Goal: Transaction & Acquisition: Subscribe to service/newsletter

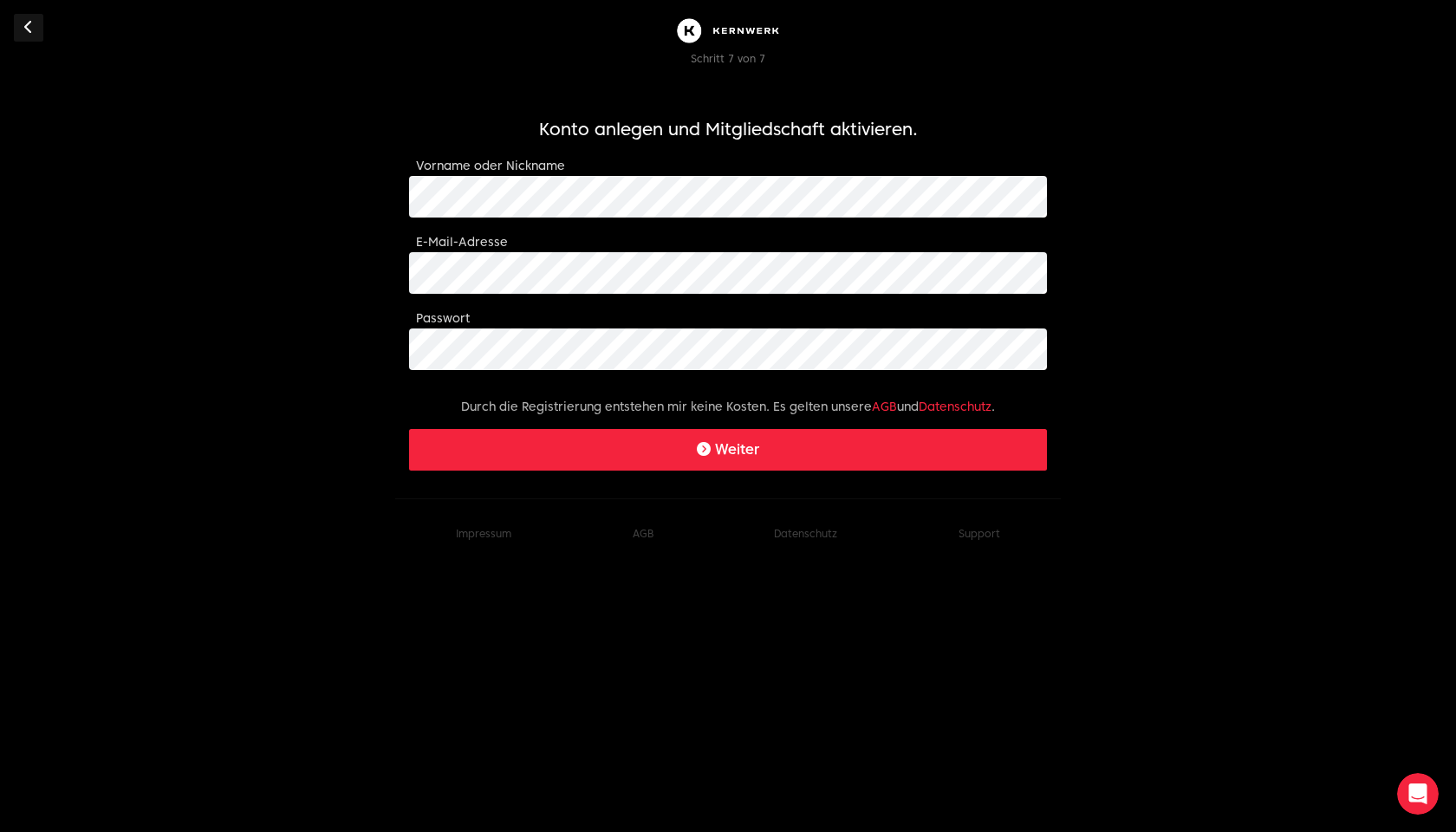
click at [764, 449] on button "Weiter" at bounding box center [728, 450] width 638 height 42
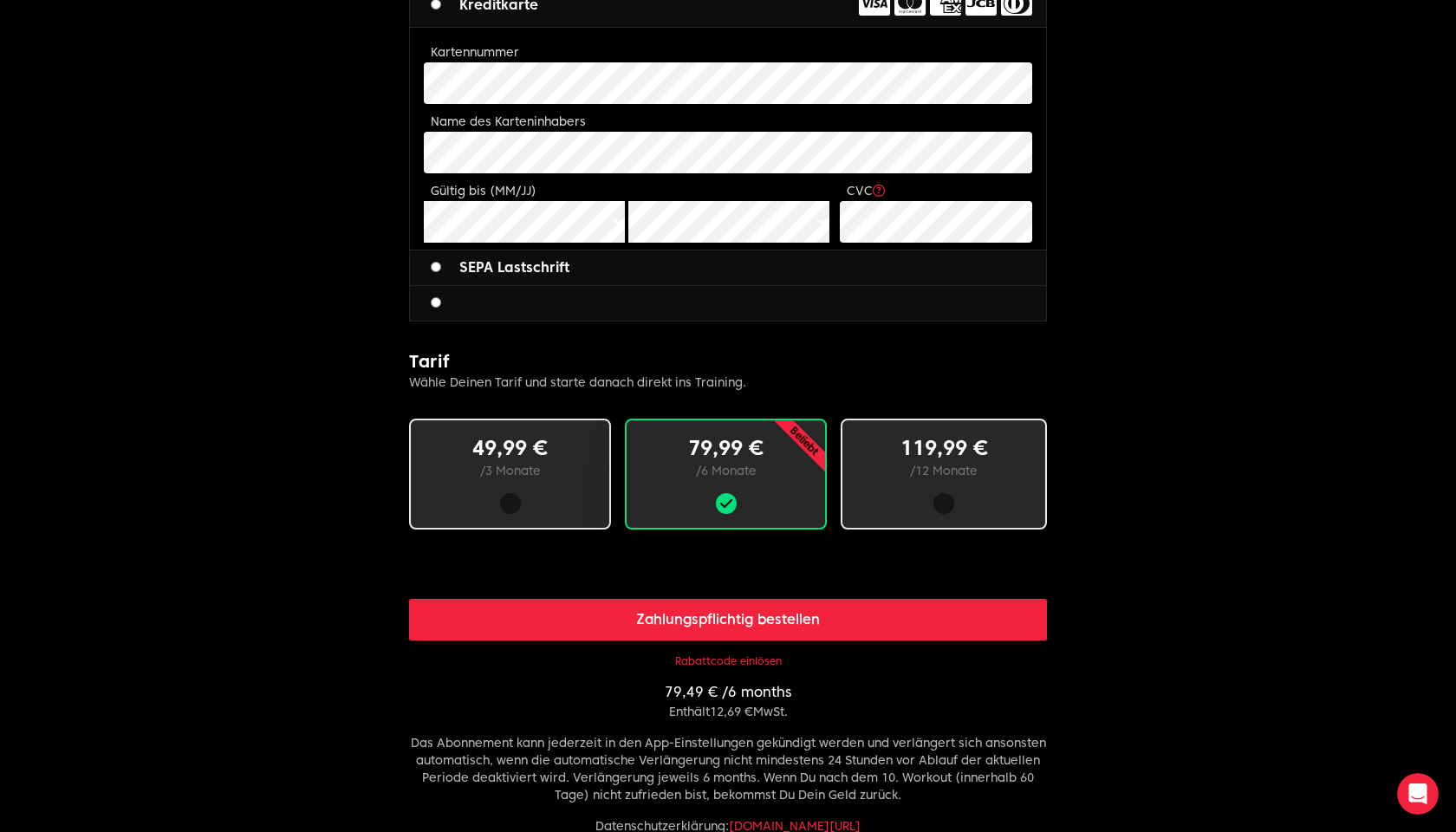
scroll to position [720, 0]
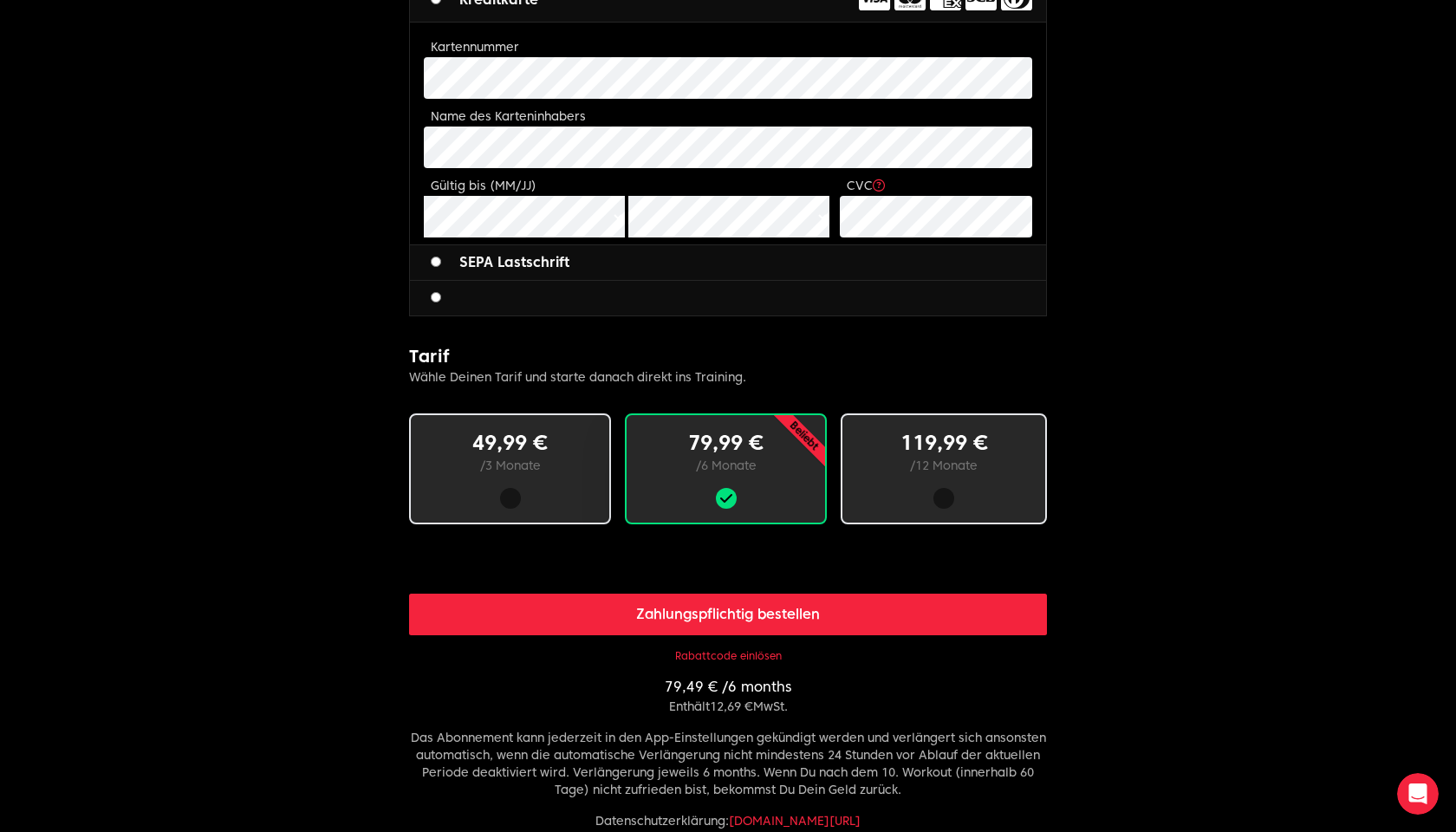
click at [501, 488] on div at bounding box center [510, 498] width 83 height 21
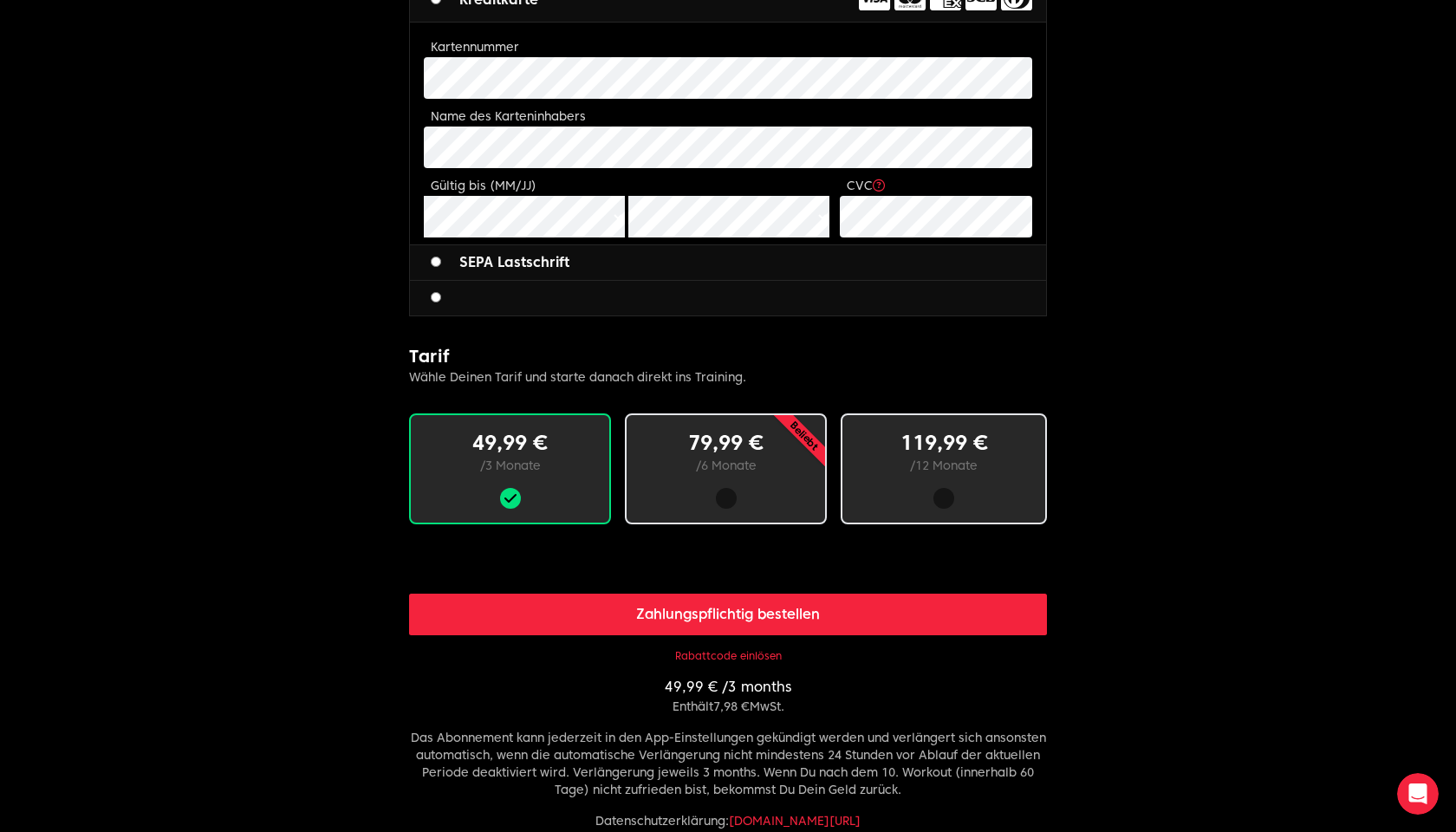
click at [732, 658] on button "Rabattcode einlösen" at bounding box center [728, 656] width 107 height 14
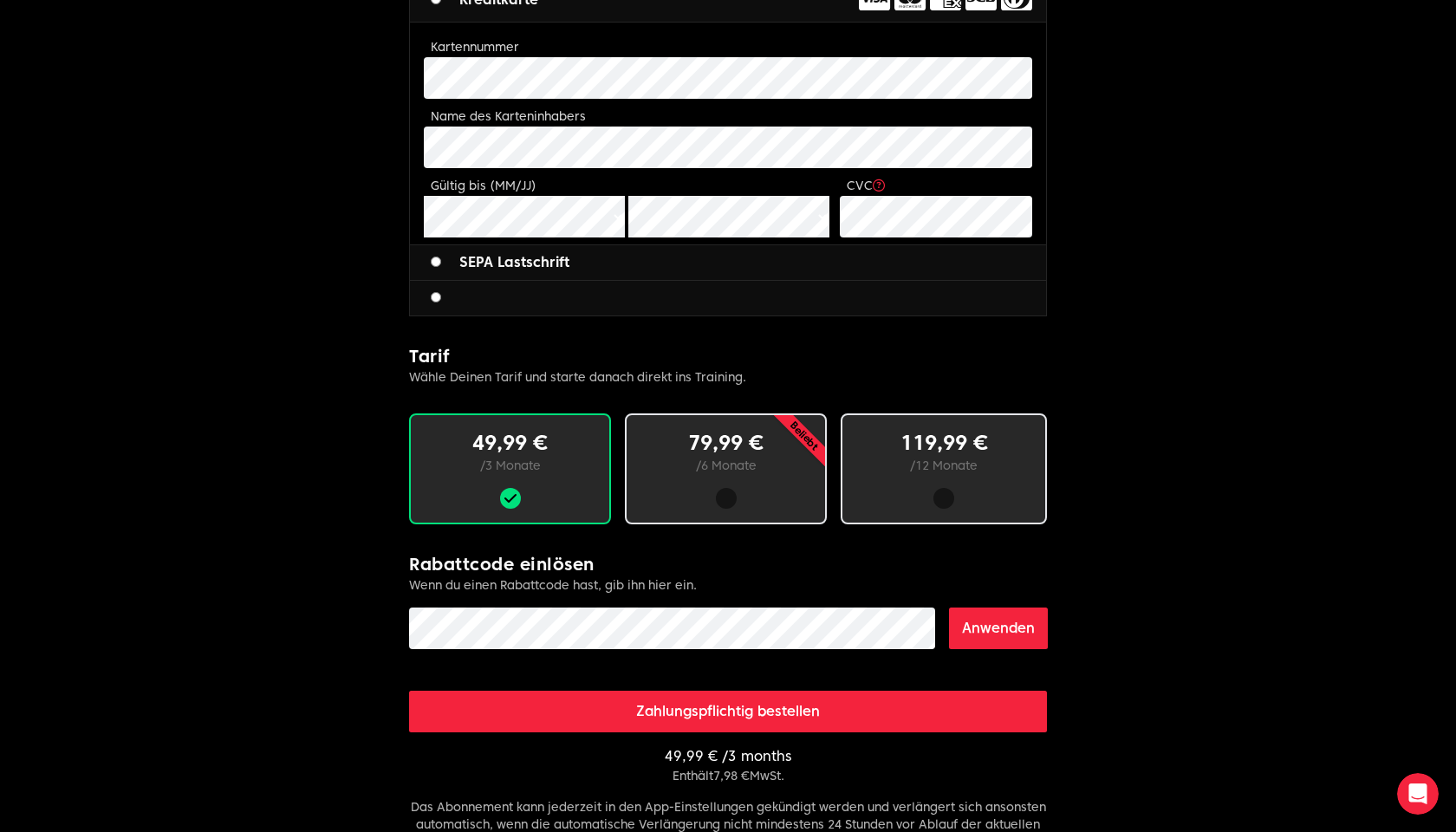
click at [1001, 629] on button "Anwenden" at bounding box center [999, 629] width 99 height 42
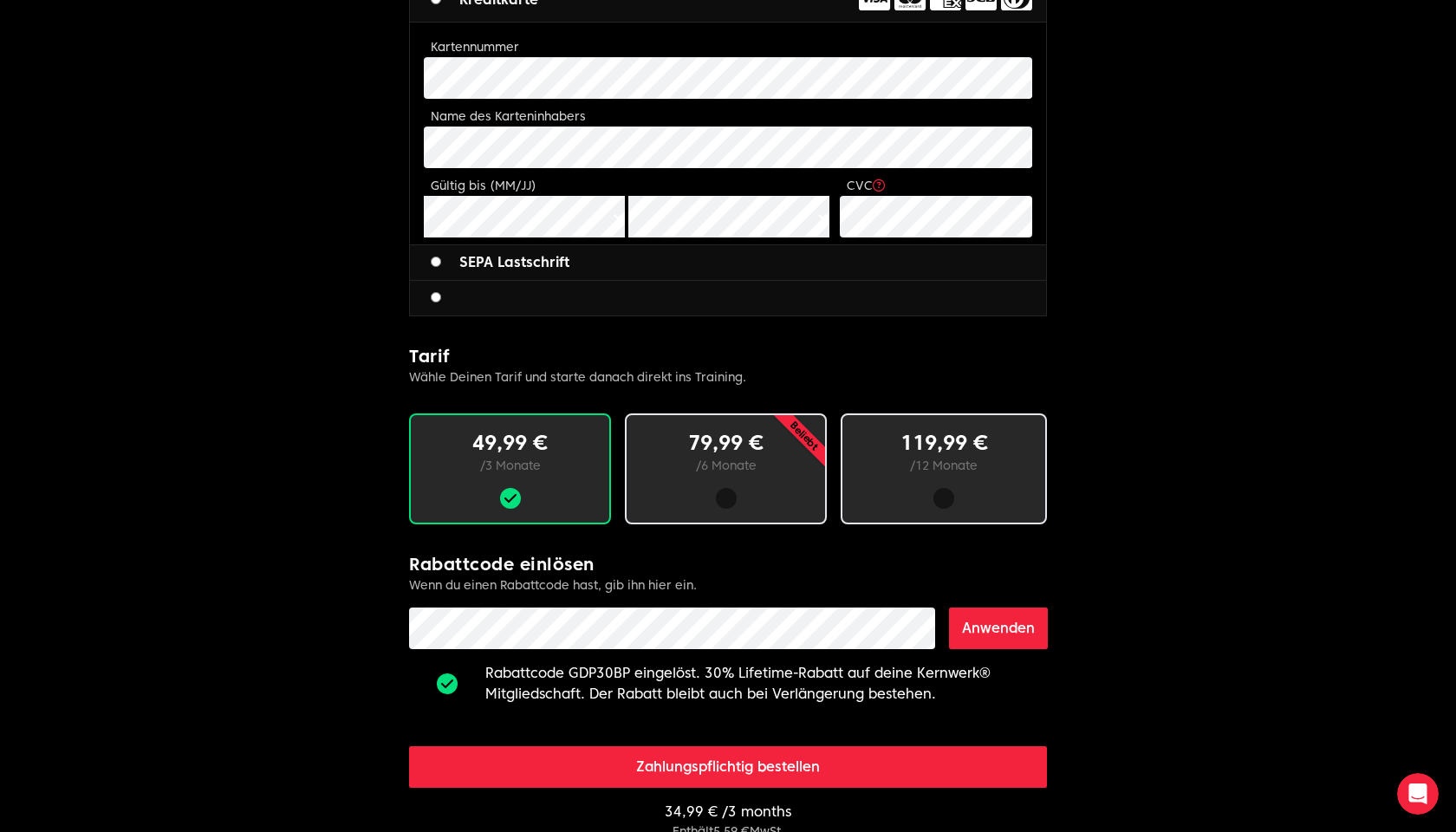
click at [1023, 622] on button "Anwenden" at bounding box center [999, 629] width 99 height 42
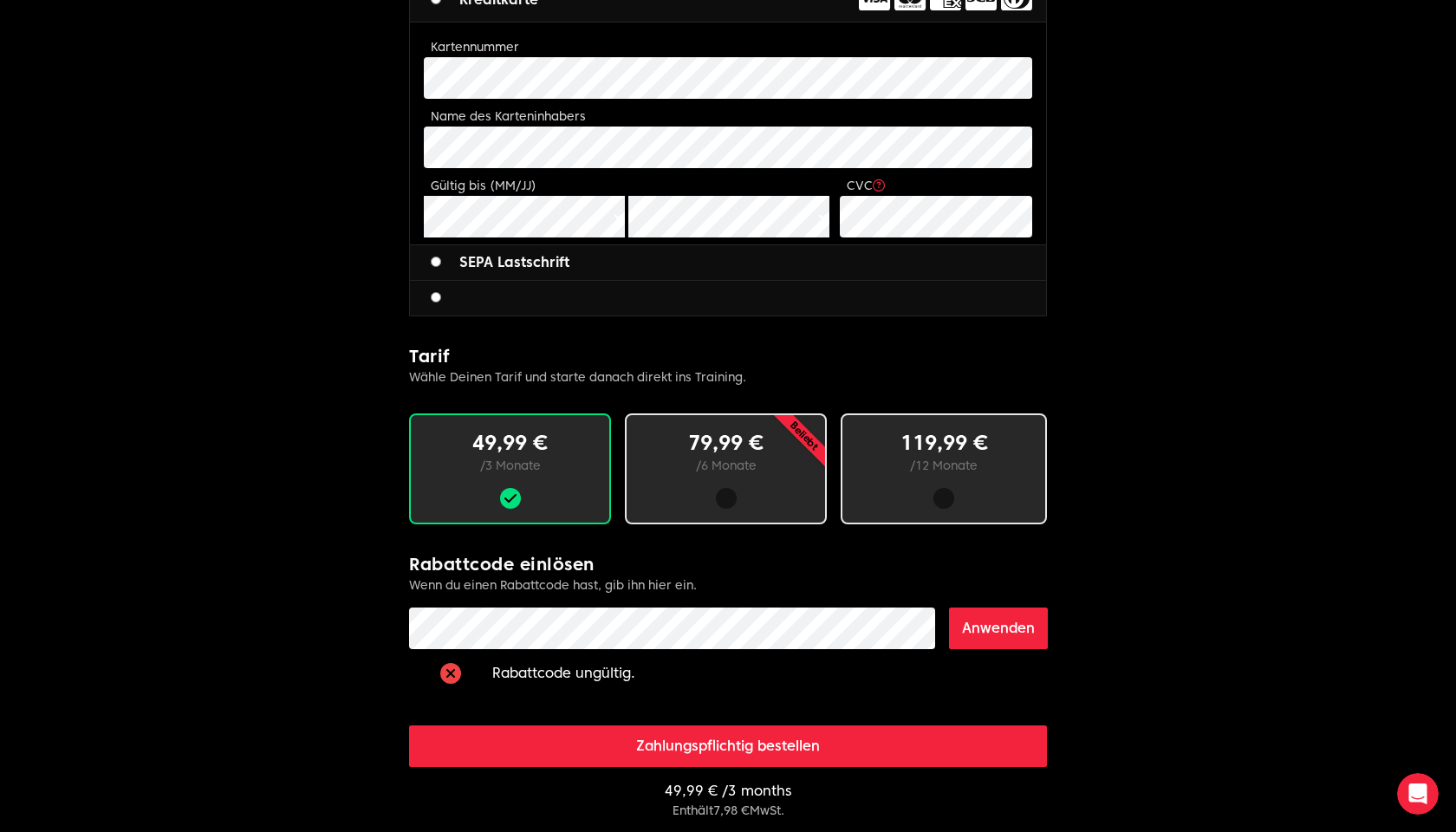
click at [1015, 628] on button "Anwenden" at bounding box center [999, 629] width 99 height 42
click at [1019, 625] on button "Anwenden" at bounding box center [999, 629] width 99 height 42
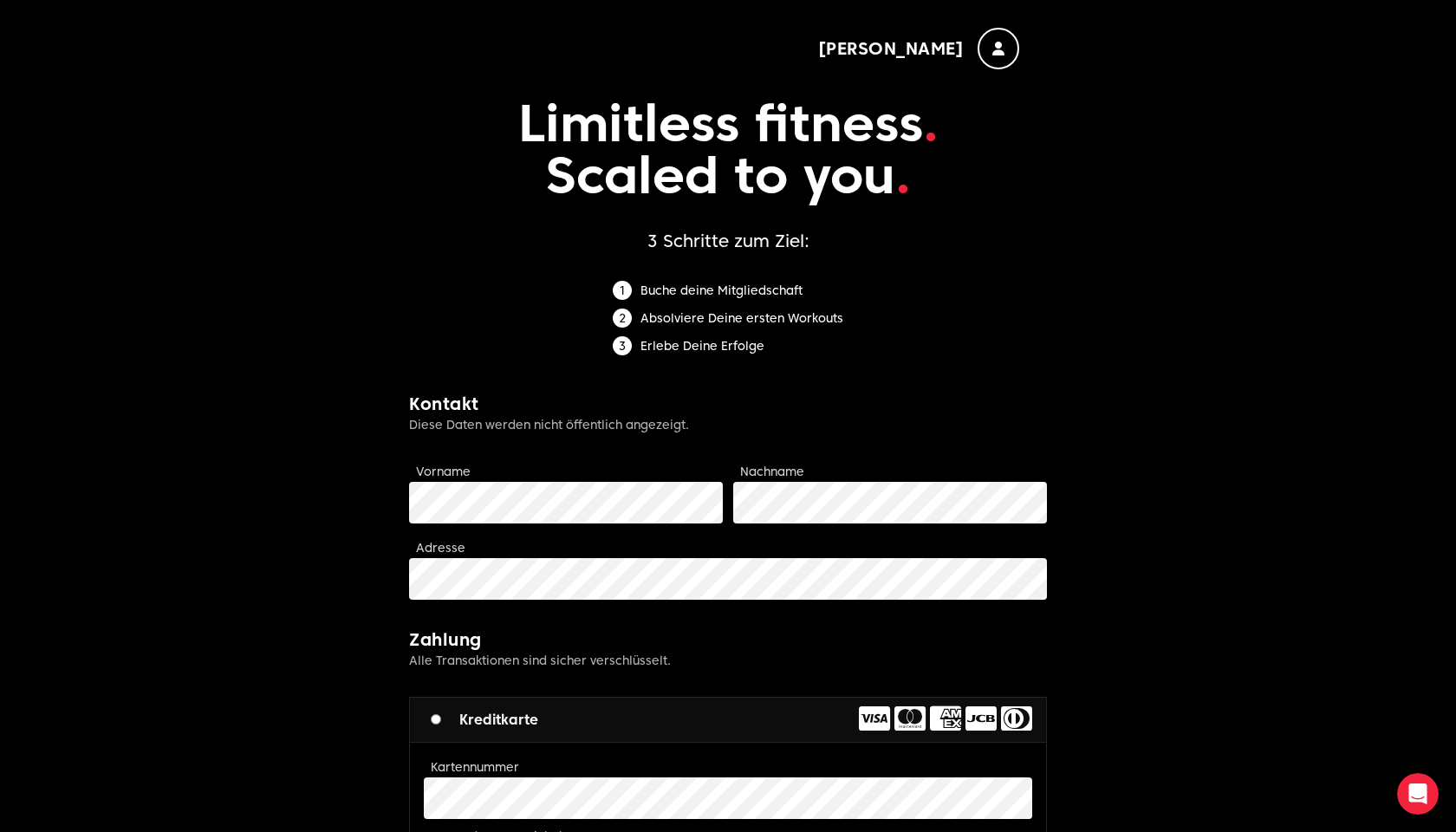
scroll to position [-24, 0]
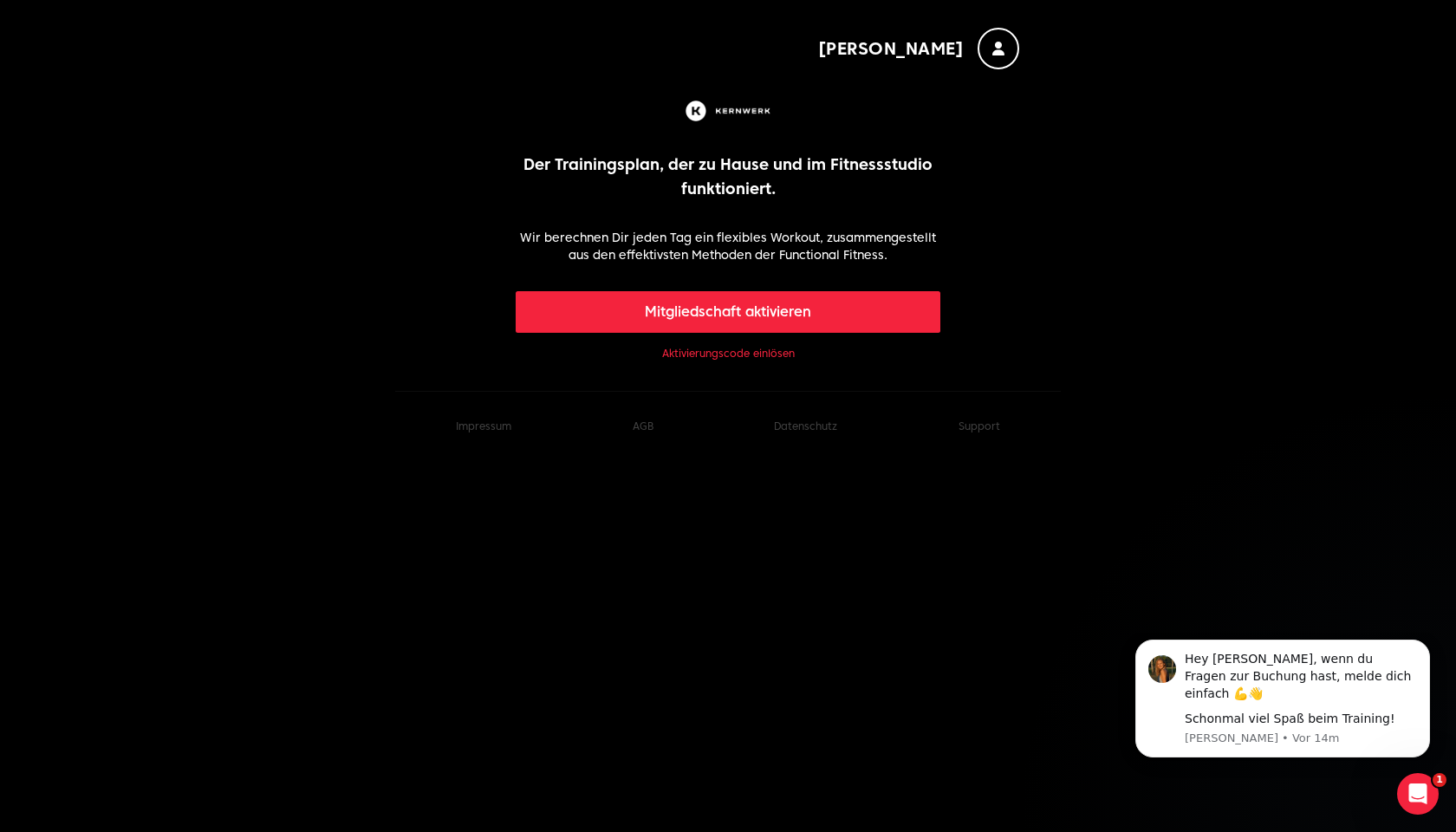
click at [730, 354] on link "Aktivierungscode einlösen" at bounding box center [728, 354] width 132 height 14
click at [757, 359] on link "Aktivierungscode einlösen" at bounding box center [728, 354] width 132 height 14
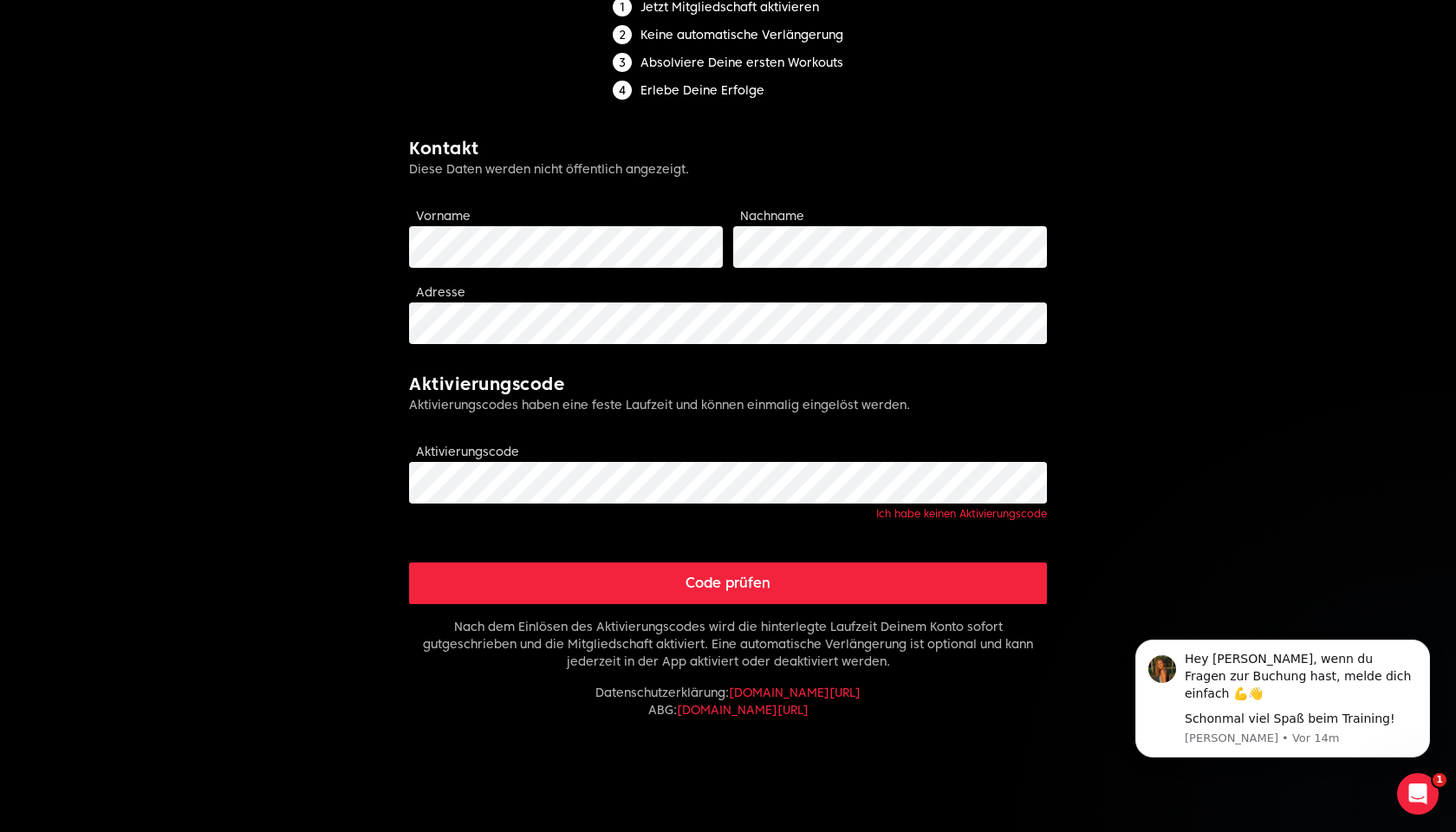
scroll to position [285, 0]
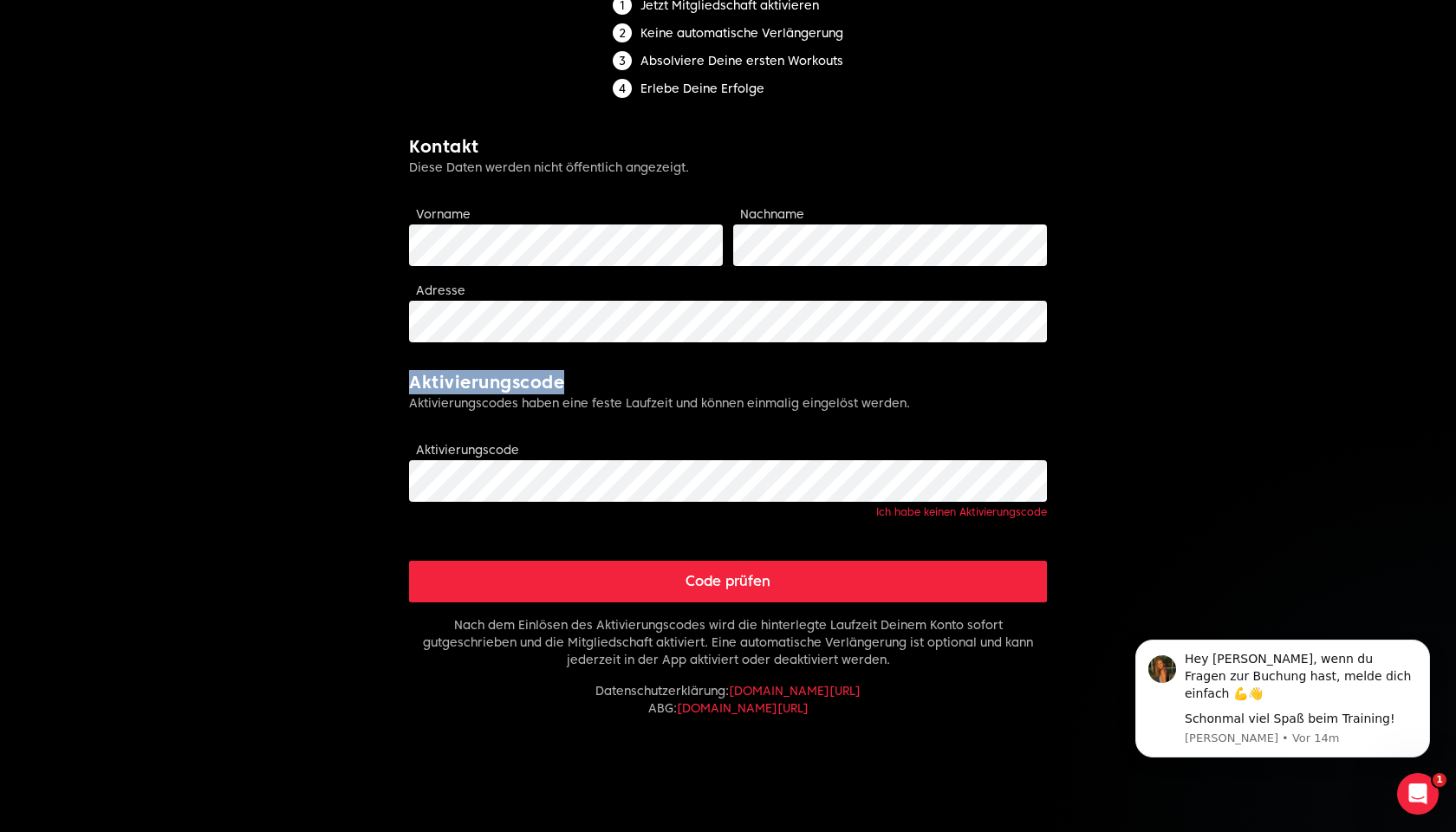
drag, startPoint x: 573, startPoint y: 378, endPoint x: 402, endPoint y: 389, distance: 171.4
click at [402, 389] on div "Serge Limitless fitness . Scaled to you . Mitgliedschaft aktivieren Jetzt Mitgl…" at bounding box center [728, 271] width 666 height 1113
copy h2 "Aktivierungscode"
